Goal: Task Accomplishment & Management: Use online tool/utility

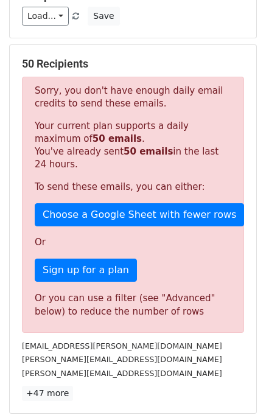
scroll to position [88, 0]
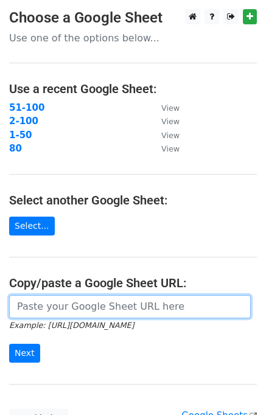
click at [28, 306] on input "url" at bounding box center [129, 306] width 241 height 23
paste input "[URL][DOMAIN_NAME]"
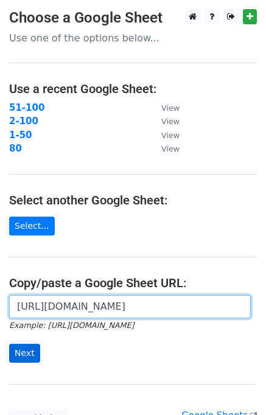
type input "[URL][DOMAIN_NAME]"
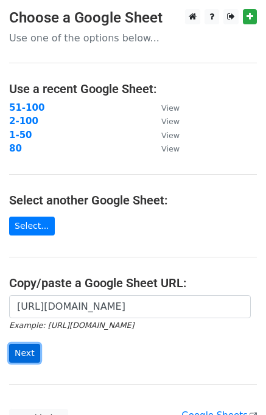
scroll to position [0, 0]
click at [16, 350] on input "Next" at bounding box center [24, 352] width 31 height 19
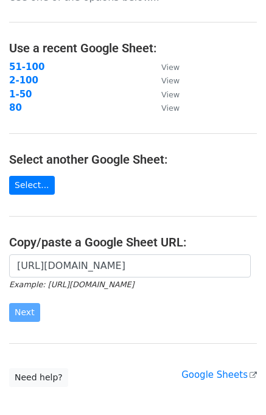
scroll to position [43, 0]
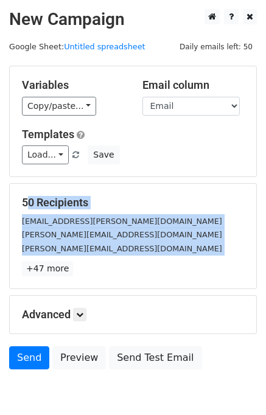
drag, startPoint x: 265, startPoint y: 173, endPoint x: 255, endPoint y: 256, distance: 83.3
click at [255, 256] on main "New Campaign Daily emails left: 50 Google Sheet: Untitled spreadsheet Variables…" at bounding box center [133, 192] width 266 height 366
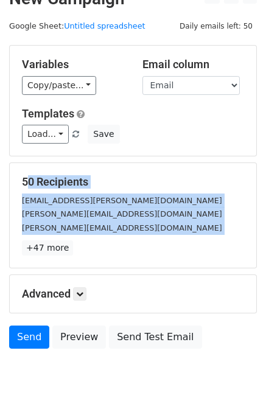
scroll to position [21, 0]
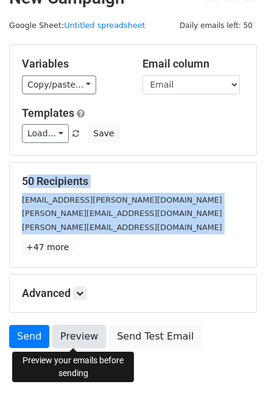
click at [75, 343] on link "Preview" at bounding box center [78, 336] width 53 height 23
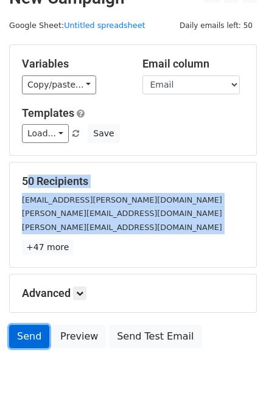
click at [21, 332] on link "Send" at bounding box center [29, 336] width 40 height 23
